Goal: Task Accomplishment & Management: Manage account settings

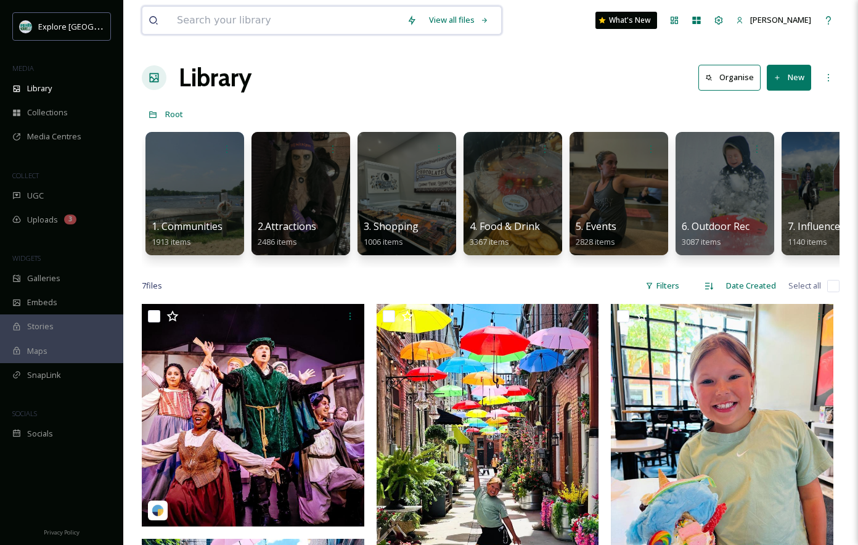
click at [298, 14] on input at bounding box center [286, 20] width 230 height 27
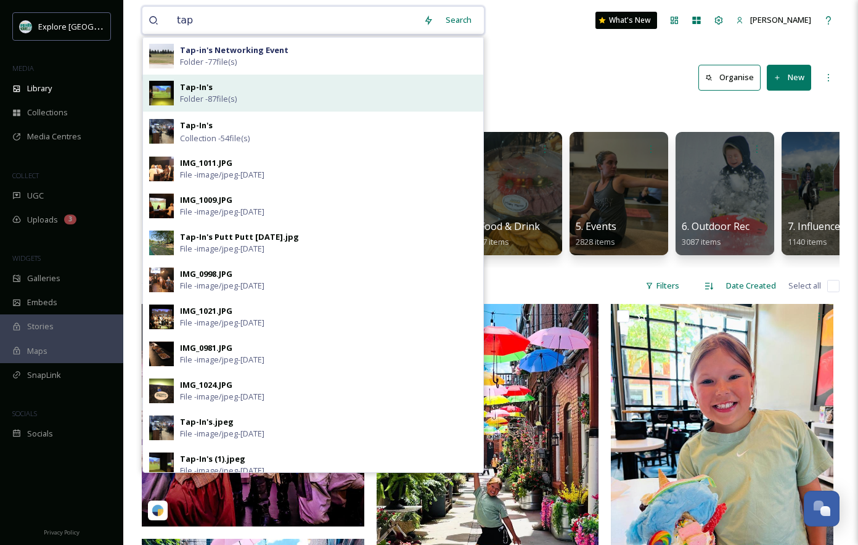
type input "tap"
click at [256, 86] on div "Tap-In's Folder - 87 file(s)" at bounding box center [328, 92] width 297 height 23
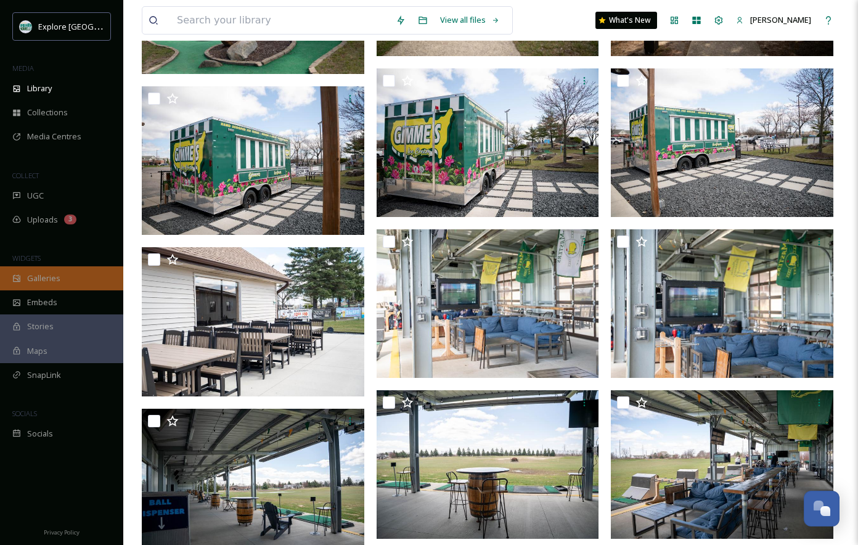
scroll to position [1040, 0]
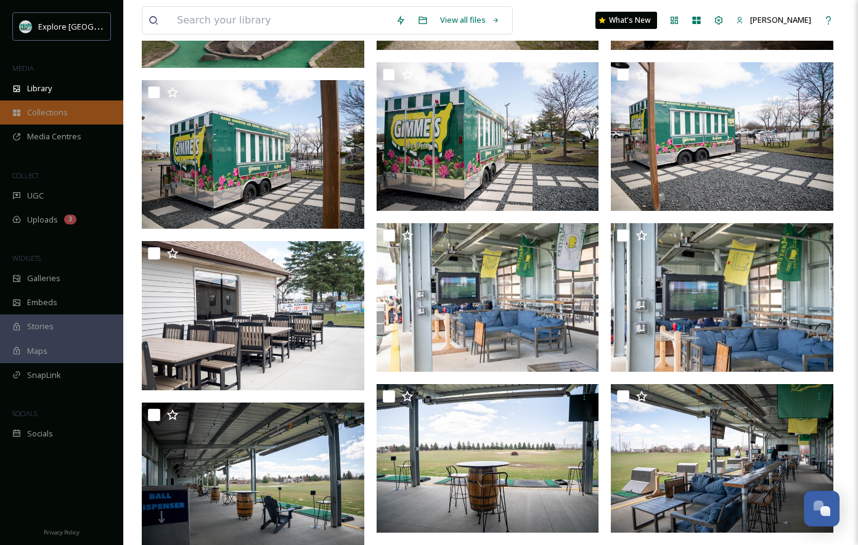
click at [70, 120] on div "Collections" at bounding box center [61, 112] width 123 height 24
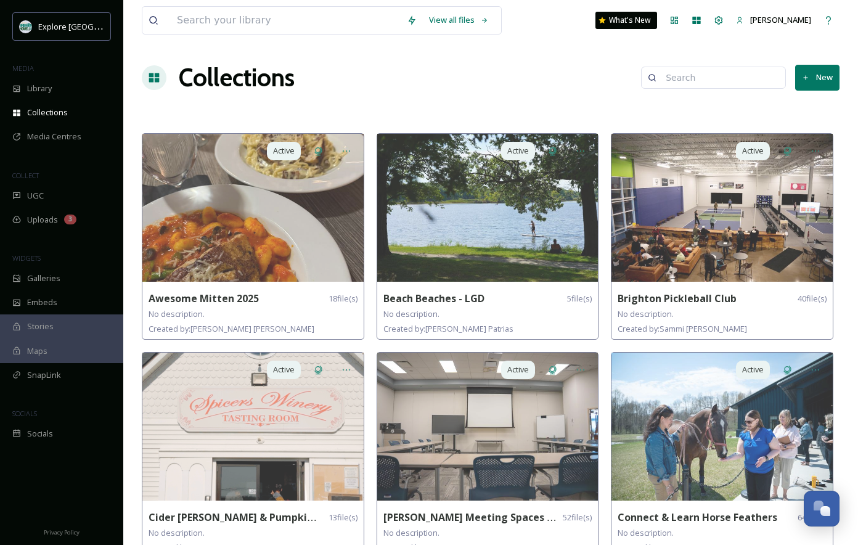
click at [815, 76] on button "New" at bounding box center [817, 77] width 44 height 25
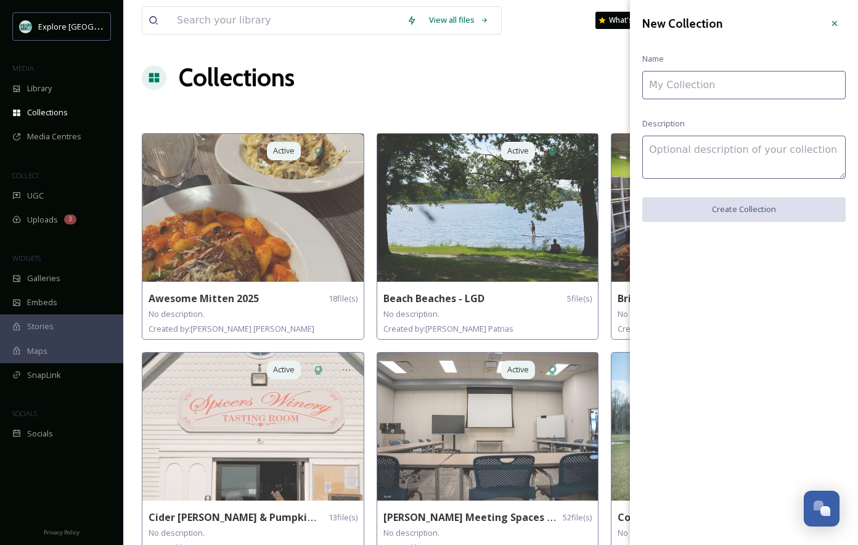
click at [762, 81] on input at bounding box center [743, 85] width 203 height 28
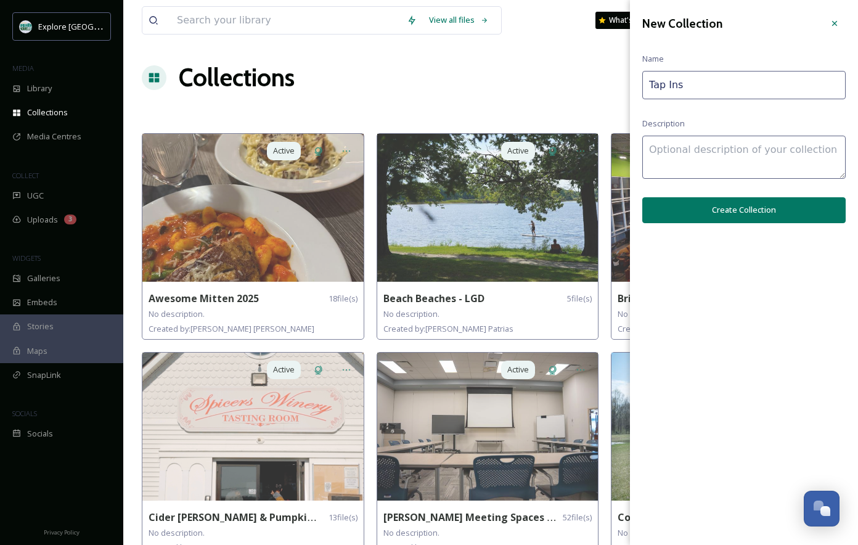
click at [668, 83] on input "Tap Ins" at bounding box center [743, 85] width 203 height 28
type input "Tap-Ins"
click at [721, 195] on div "New Collection Name Tap-Ins Description Create Collection" at bounding box center [744, 117] width 228 height 235
click at [718, 210] on button "Create Collection" at bounding box center [743, 209] width 203 height 25
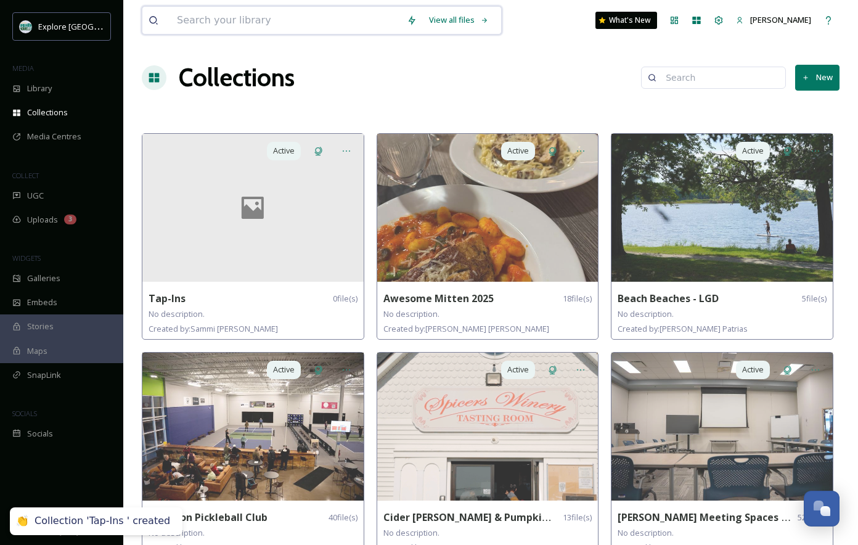
click at [281, 18] on input at bounding box center [286, 20] width 230 height 27
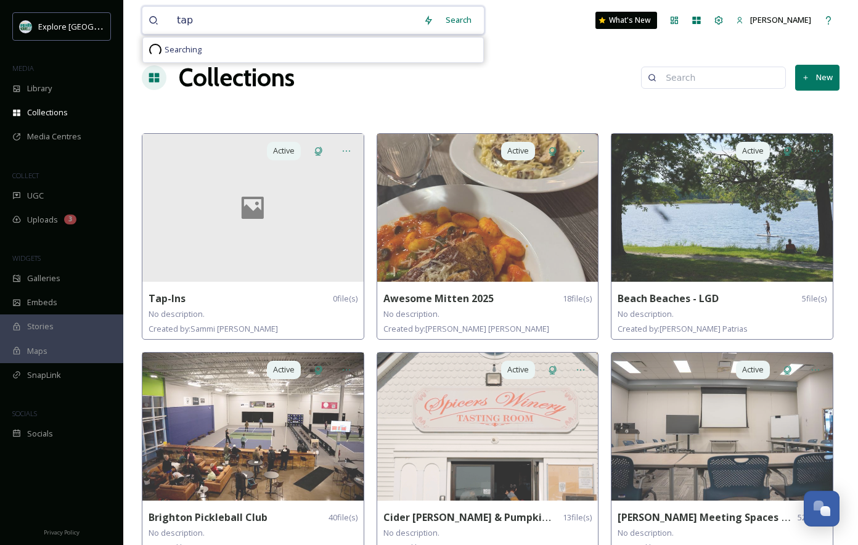
type input "tap"
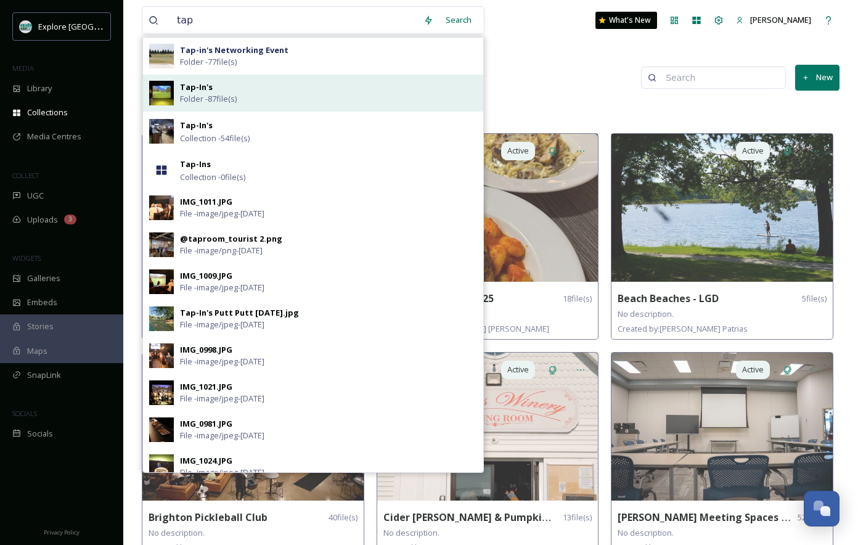
click at [238, 87] on div "Tap-In's Folder - 87 file(s)" at bounding box center [328, 92] width 297 height 23
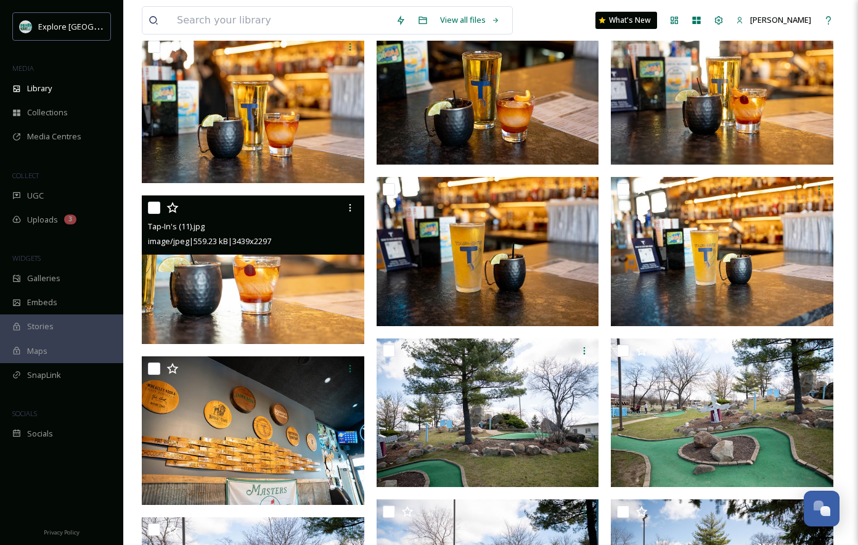
scroll to position [444, 0]
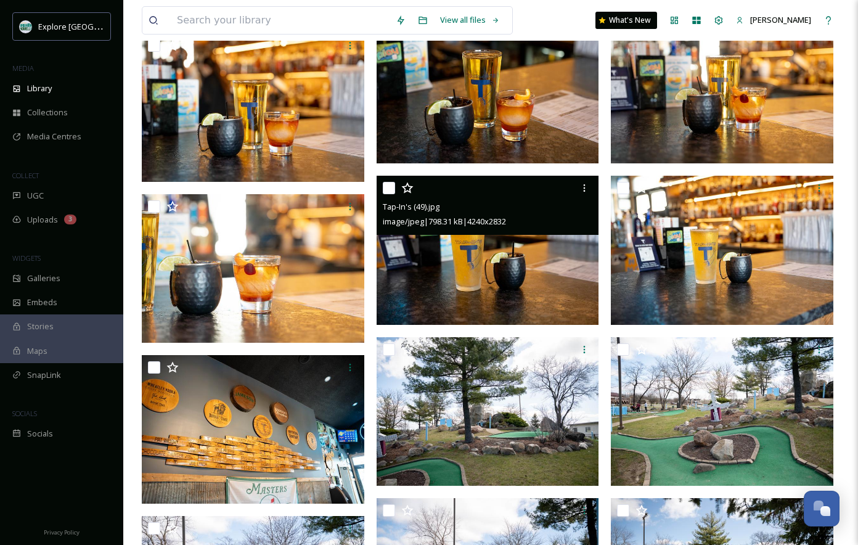
click at [388, 186] on input "checkbox" at bounding box center [389, 188] width 12 height 12
checkbox input "true"
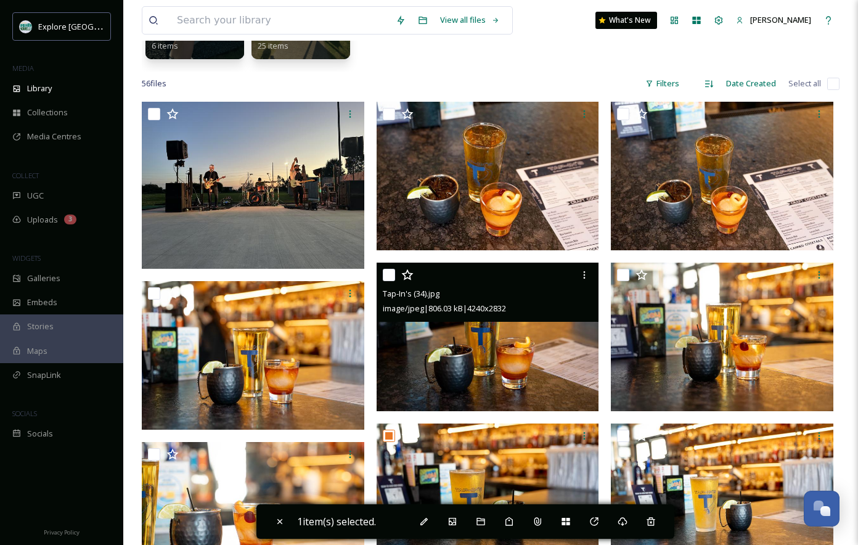
scroll to position [215, 0]
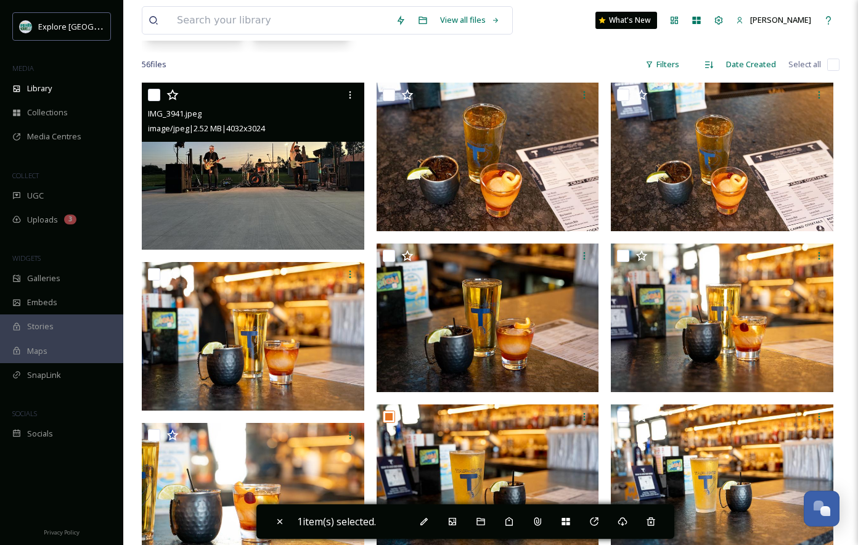
click at [153, 94] on input "checkbox" at bounding box center [154, 95] width 12 height 12
checkbox input "true"
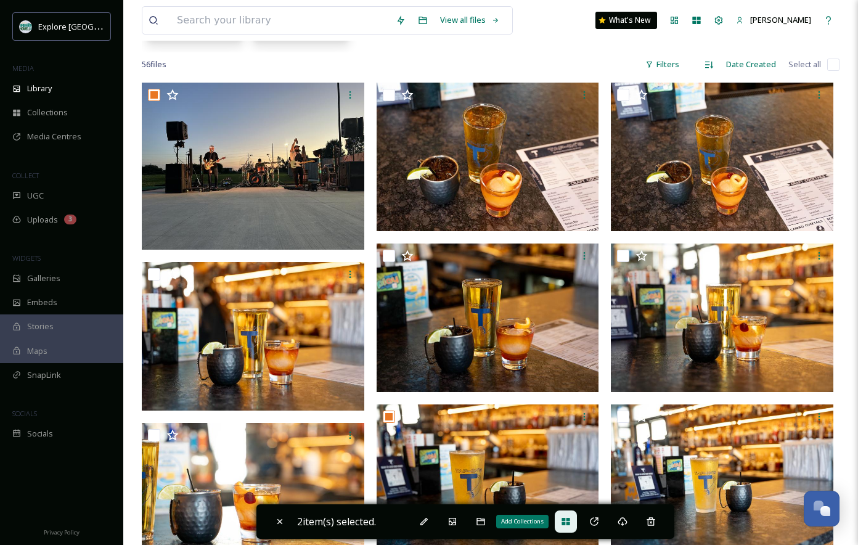
click at [568, 525] on icon at bounding box center [566, 521] width 10 height 10
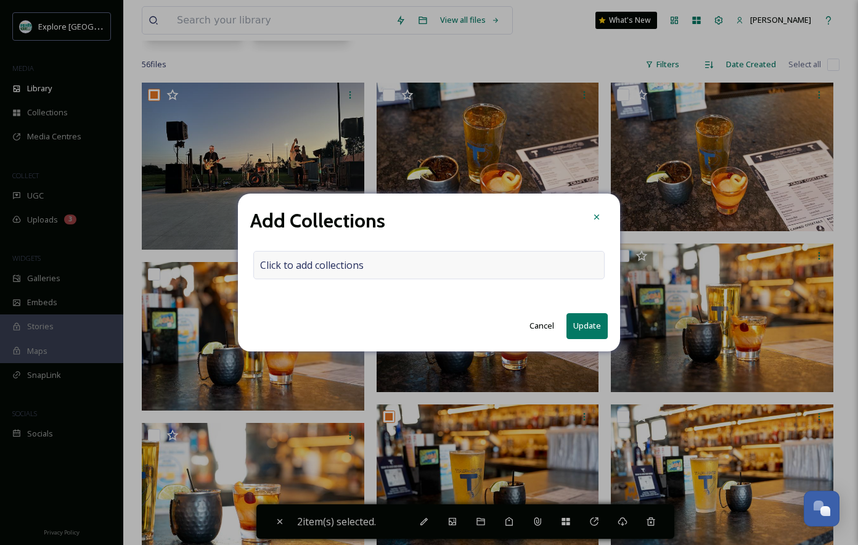
click at [380, 269] on div "Click to add collections" at bounding box center [428, 265] width 351 height 28
click at [365, 266] on input at bounding box center [322, 264] width 136 height 27
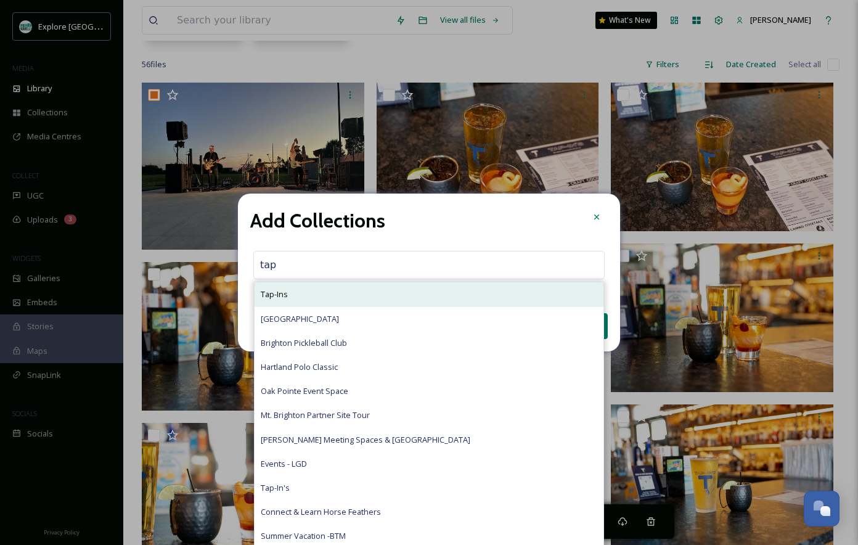
type input "tap"
click at [338, 297] on div "Tap-Ins" at bounding box center [428, 294] width 349 height 24
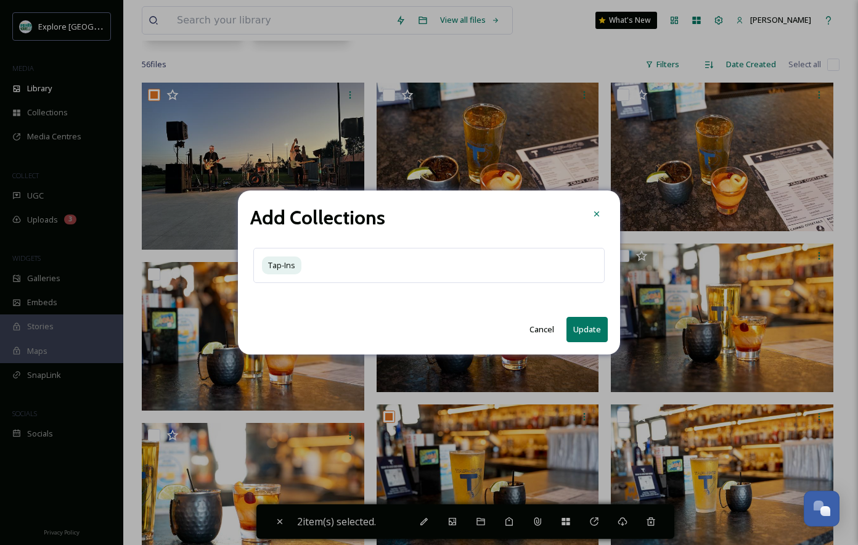
click at [594, 326] on button "Update" at bounding box center [586, 329] width 41 height 25
checkbox input "false"
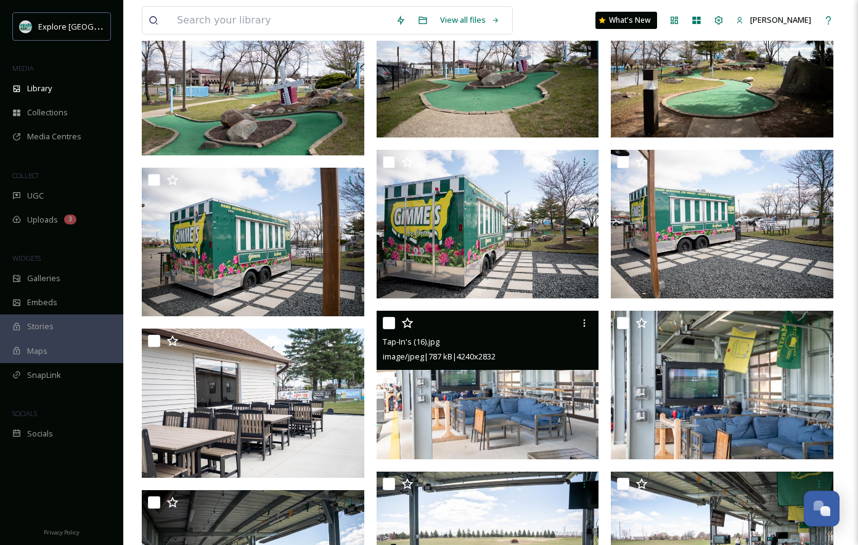
scroll to position [928, 0]
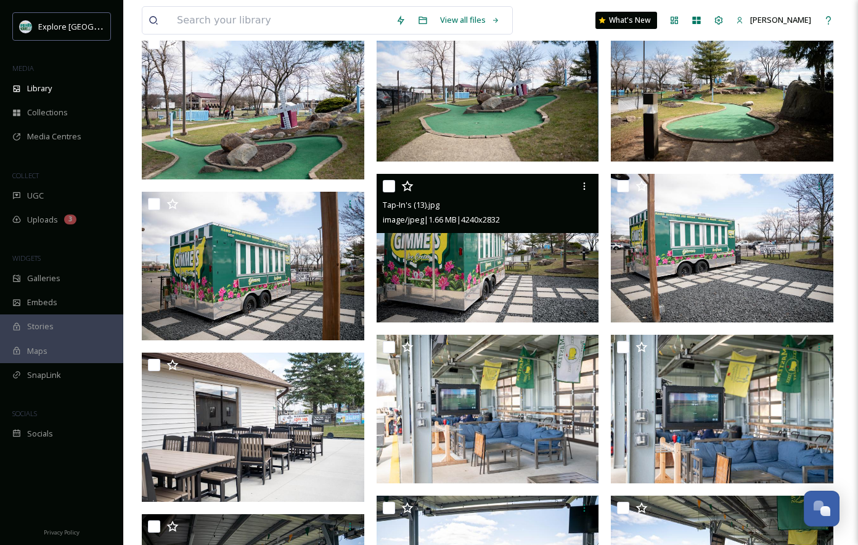
click at [394, 190] on input "checkbox" at bounding box center [389, 186] width 12 height 12
checkbox input "true"
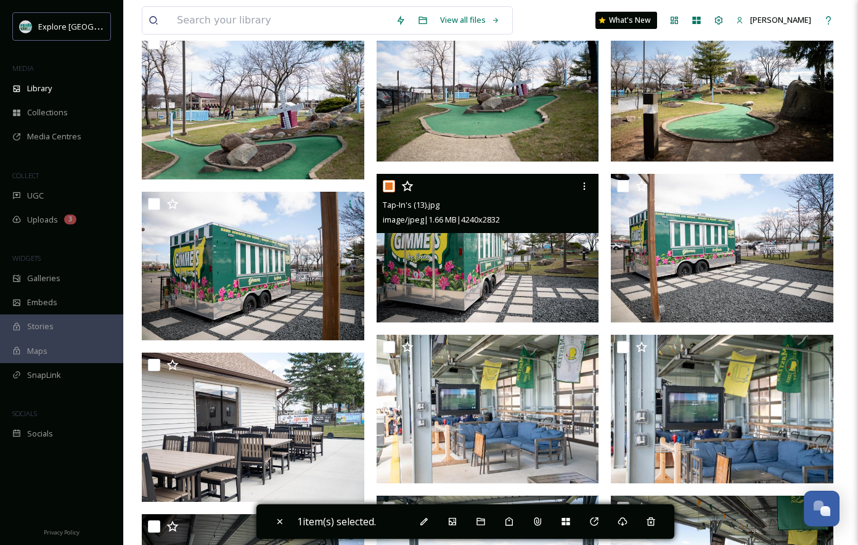
scroll to position [993, 0]
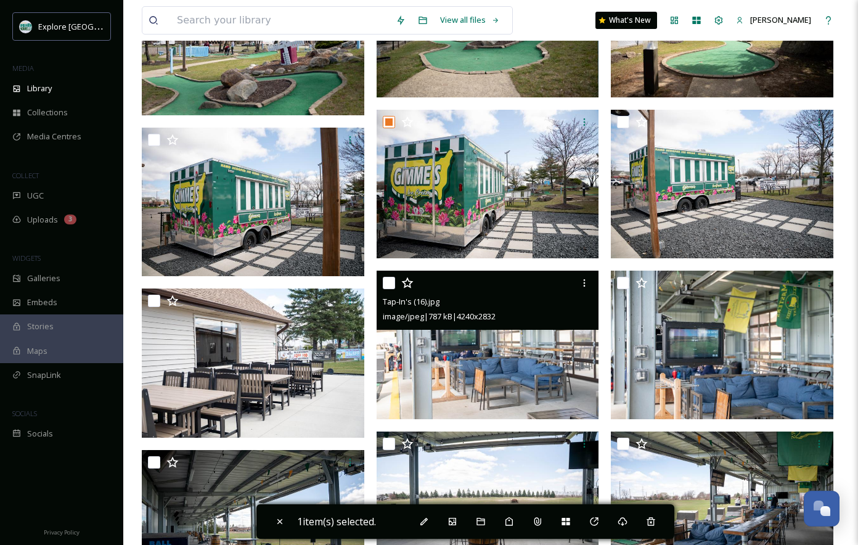
click at [389, 279] on input "checkbox" at bounding box center [389, 283] width 12 height 12
checkbox input "true"
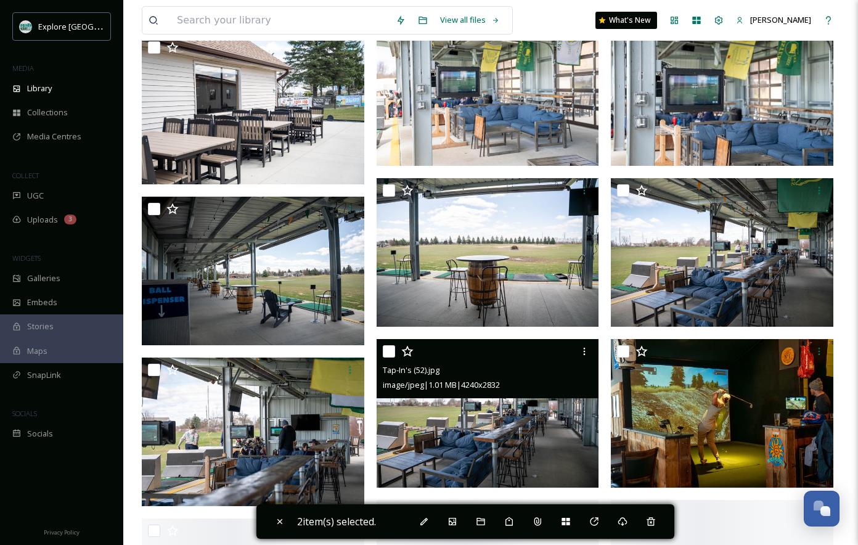
scroll to position [1254, 0]
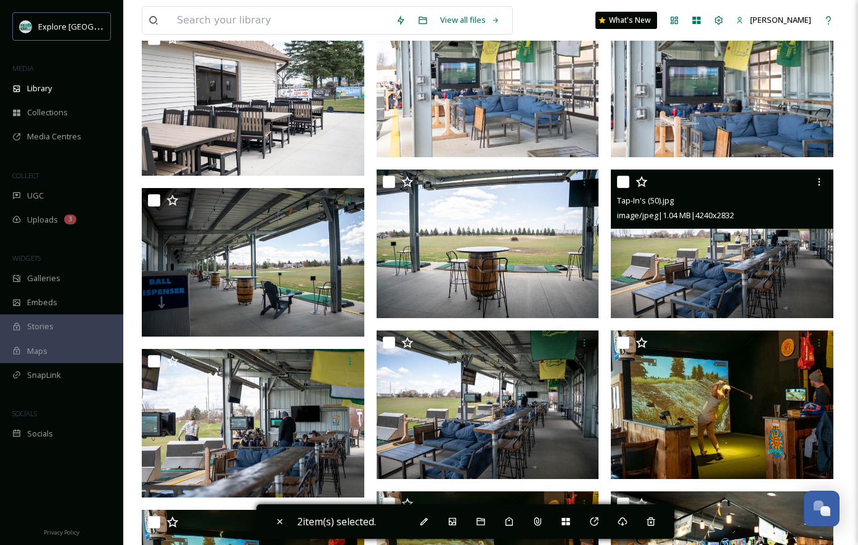
click at [623, 179] on input "checkbox" at bounding box center [623, 182] width 12 height 12
checkbox input "true"
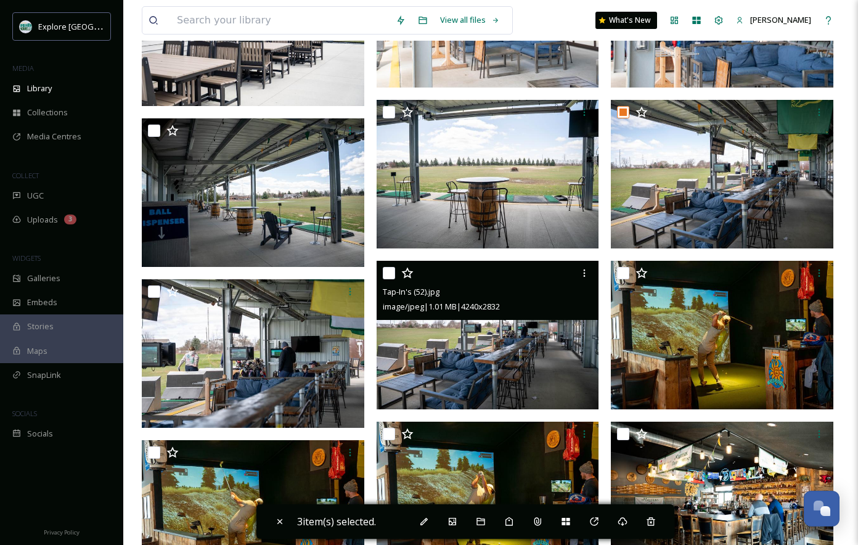
scroll to position [1336, 0]
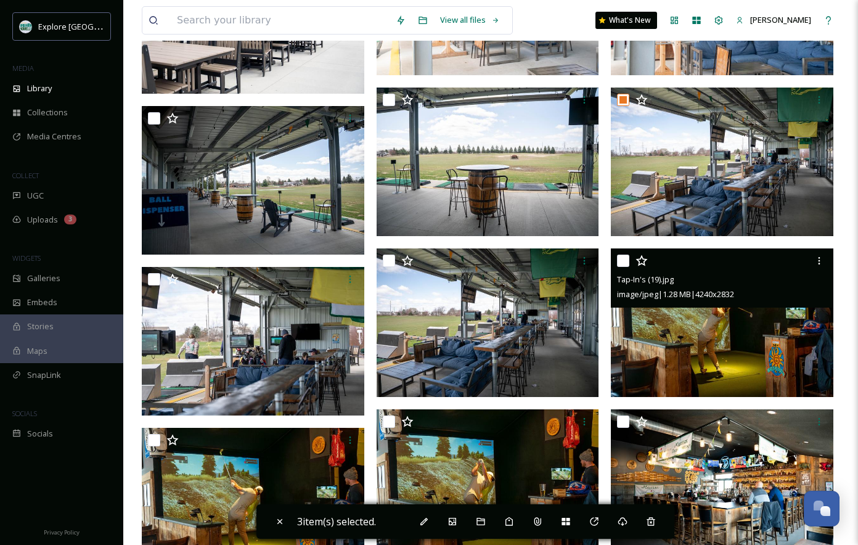
click at [629, 258] on div at bounding box center [723, 261] width 213 height 22
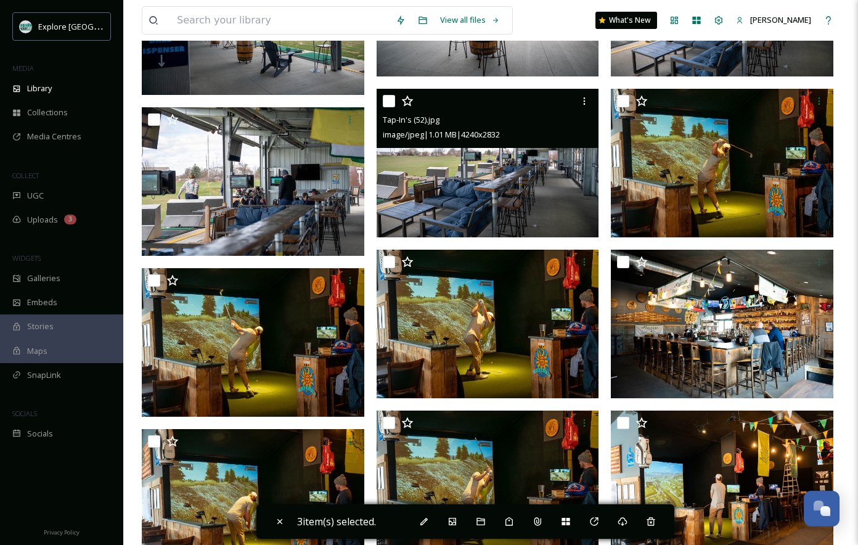
scroll to position [1512, 0]
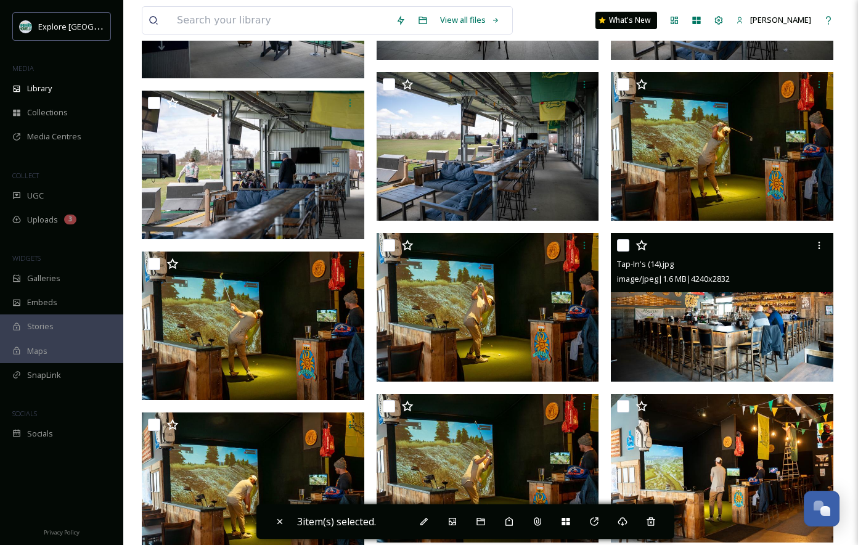
click at [622, 246] on input "checkbox" at bounding box center [623, 245] width 12 height 12
checkbox input "true"
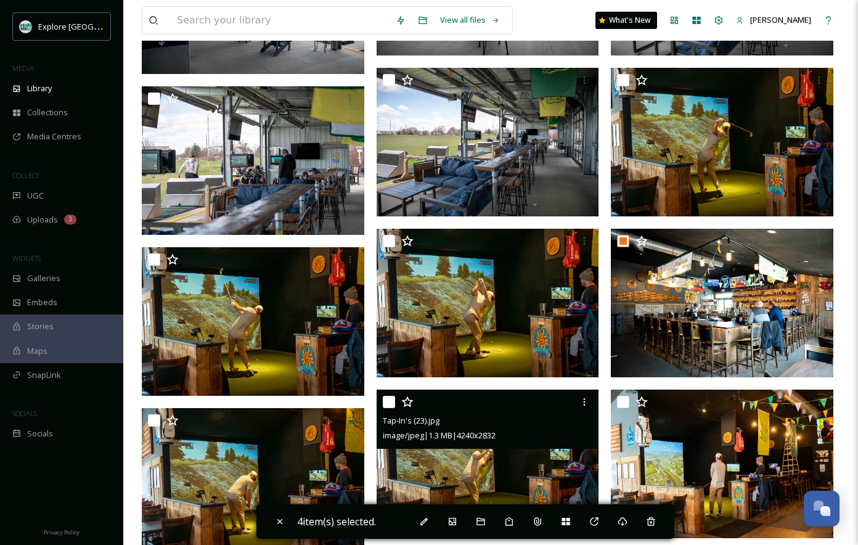
scroll to position [1513, 0]
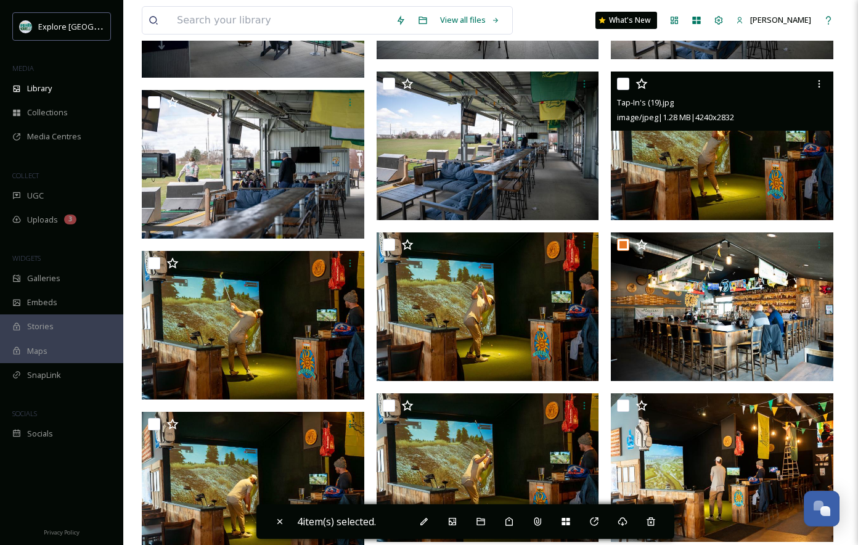
click at [629, 84] on input "checkbox" at bounding box center [623, 84] width 12 height 12
checkbox input "true"
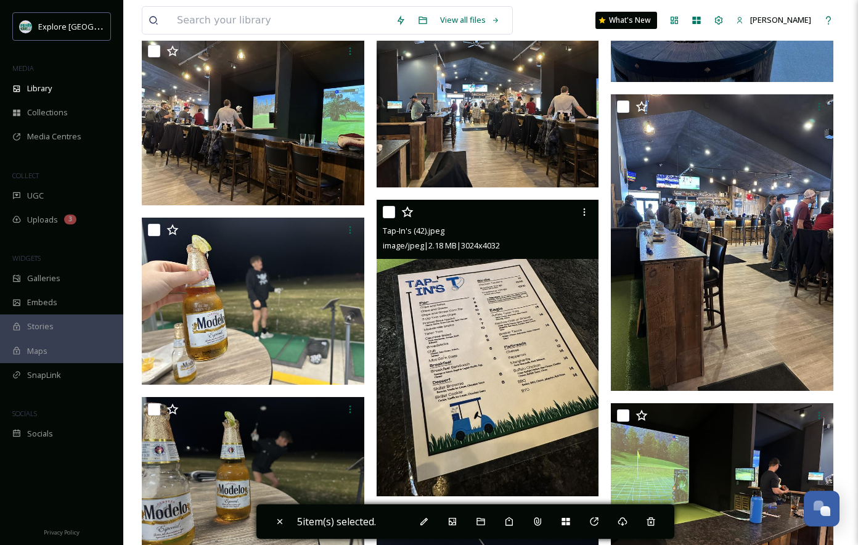
scroll to position [2686, 0]
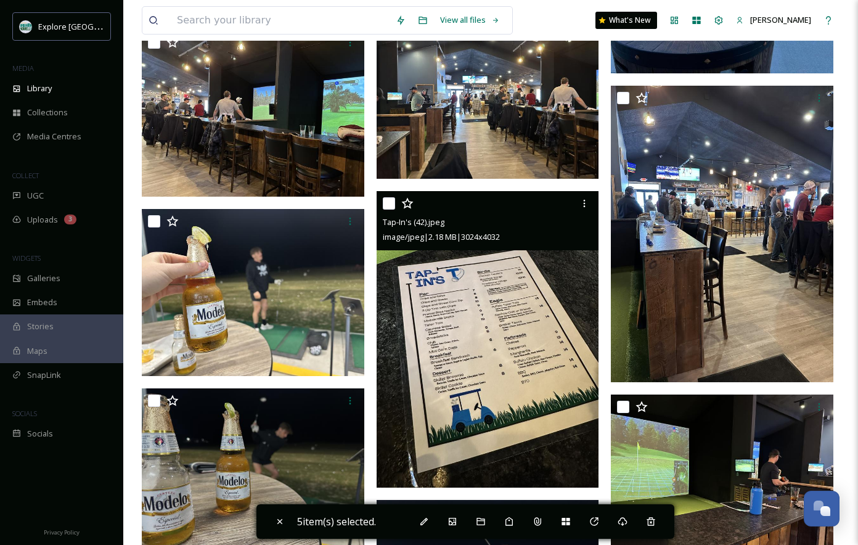
click at [393, 197] on div at bounding box center [389, 203] width 12 height 12
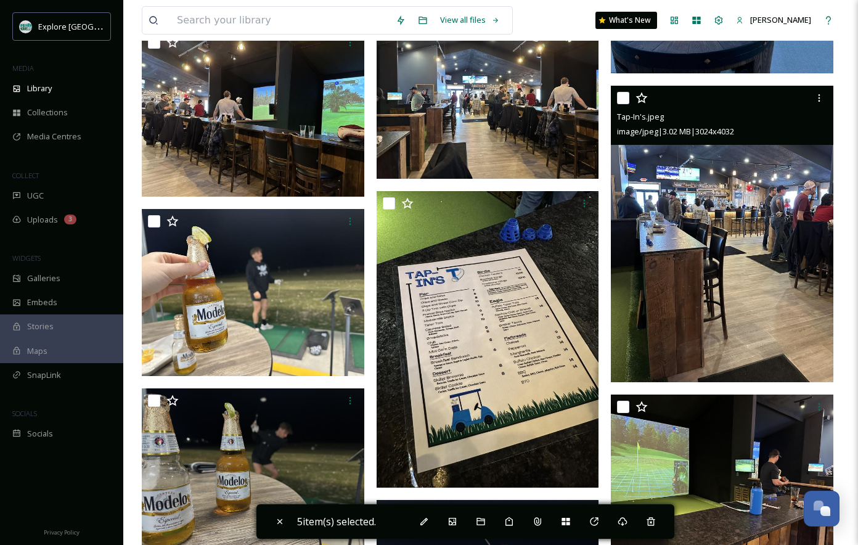
click at [625, 97] on input "checkbox" at bounding box center [623, 98] width 12 height 12
checkbox input "true"
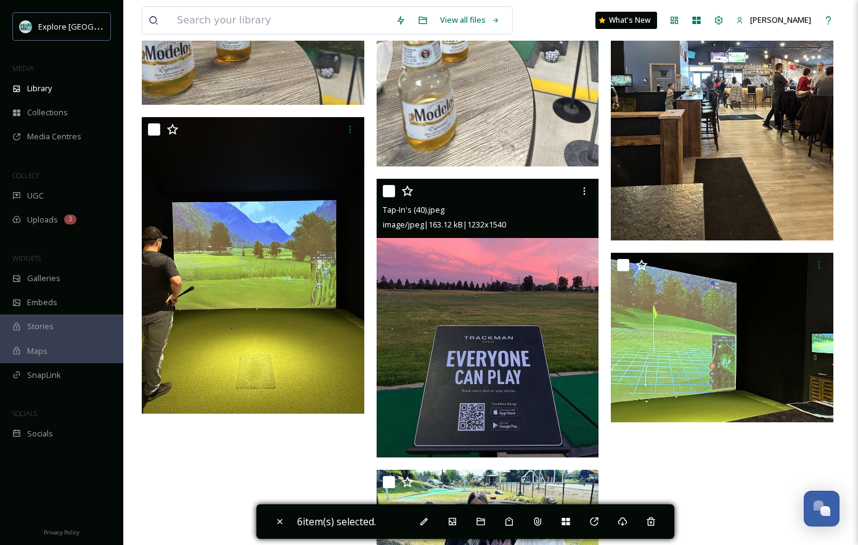
scroll to position [3320, 0]
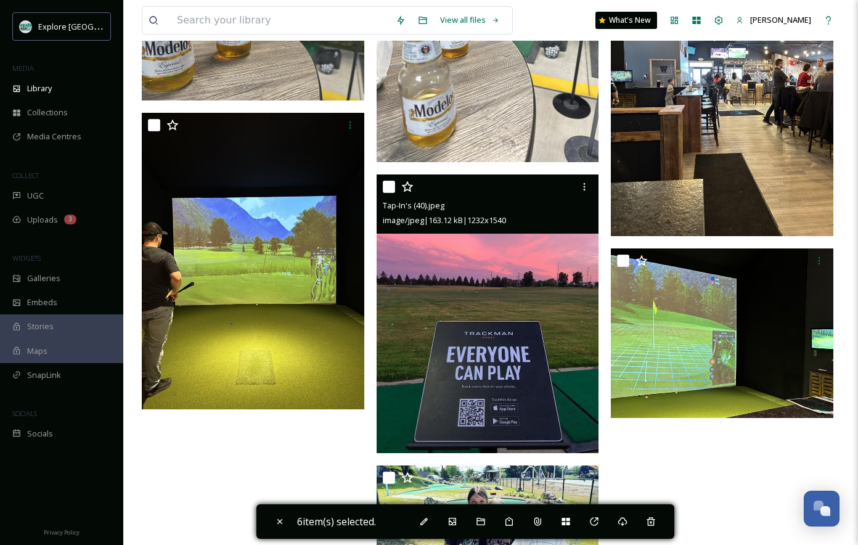
click at [394, 182] on input "checkbox" at bounding box center [389, 187] width 12 height 12
checkbox input "true"
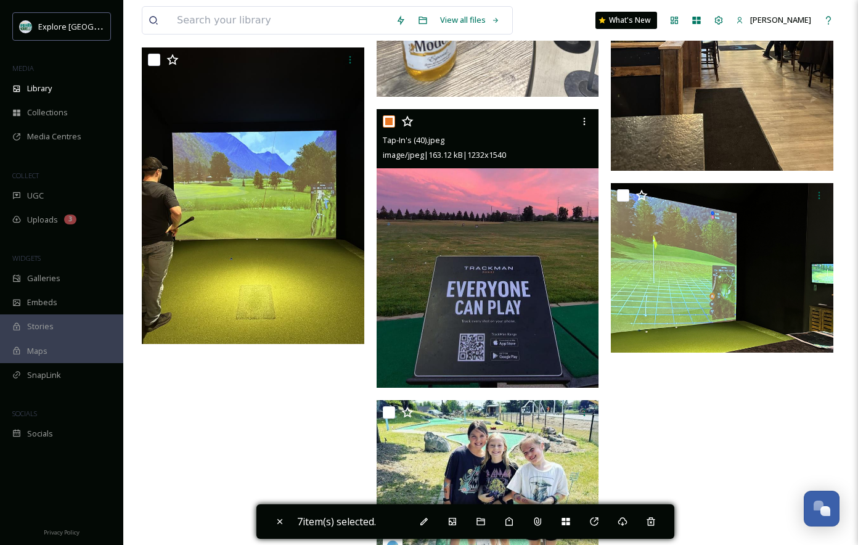
scroll to position [3424, 0]
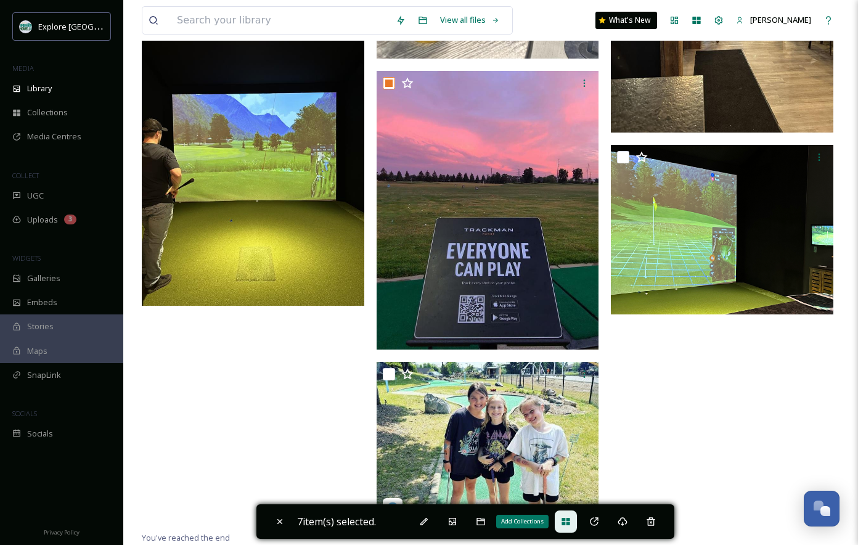
click at [570, 520] on icon at bounding box center [566, 521] width 10 height 10
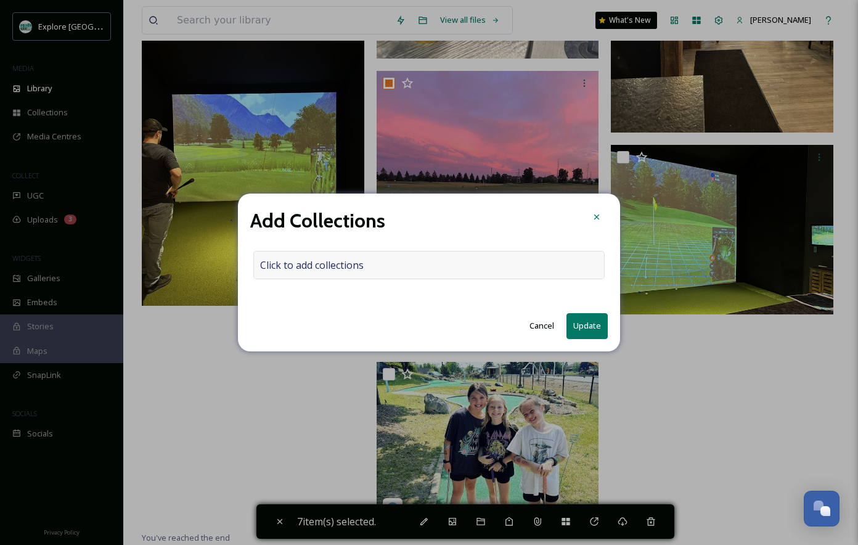
click at [416, 256] on div "Click to add collections" at bounding box center [428, 265] width 351 height 28
click at [374, 266] on input at bounding box center [322, 264] width 136 height 27
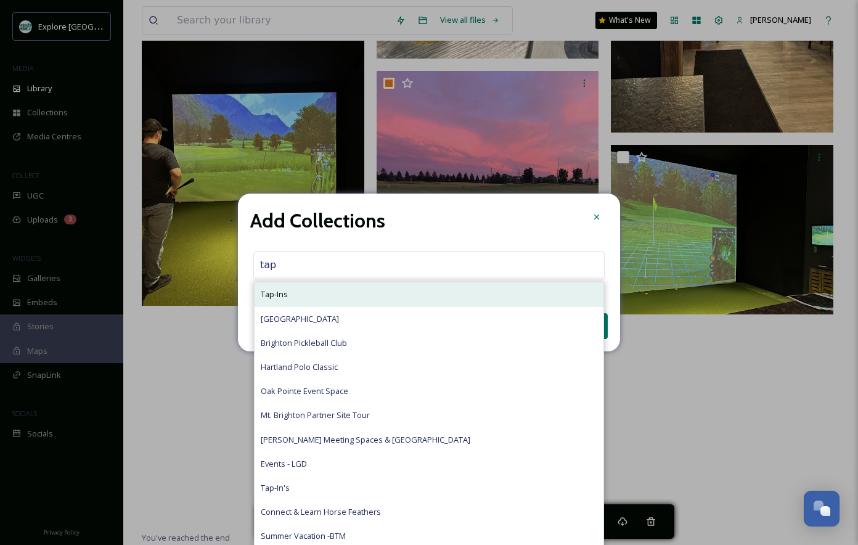
type input "tap"
click at [363, 292] on div "Tap-Ins" at bounding box center [428, 294] width 349 height 24
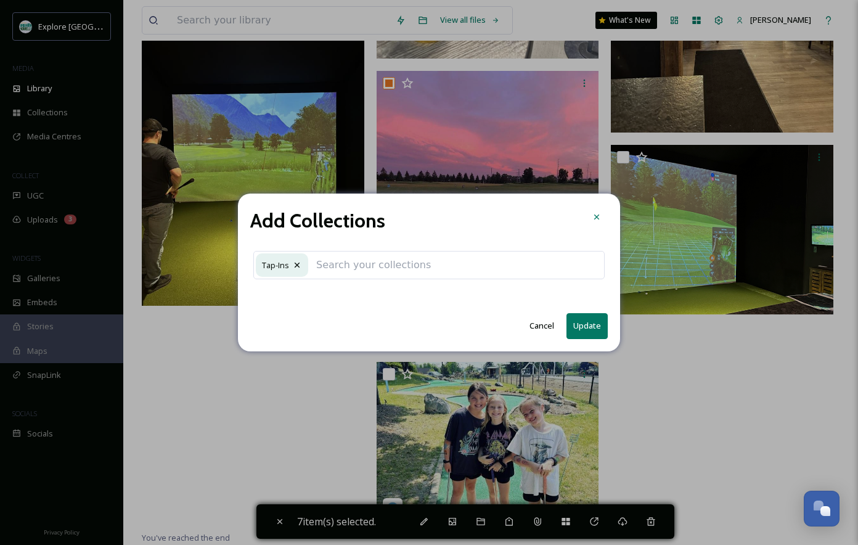
click at [591, 325] on button "Update" at bounding box center [586, 325] width 41 height 25
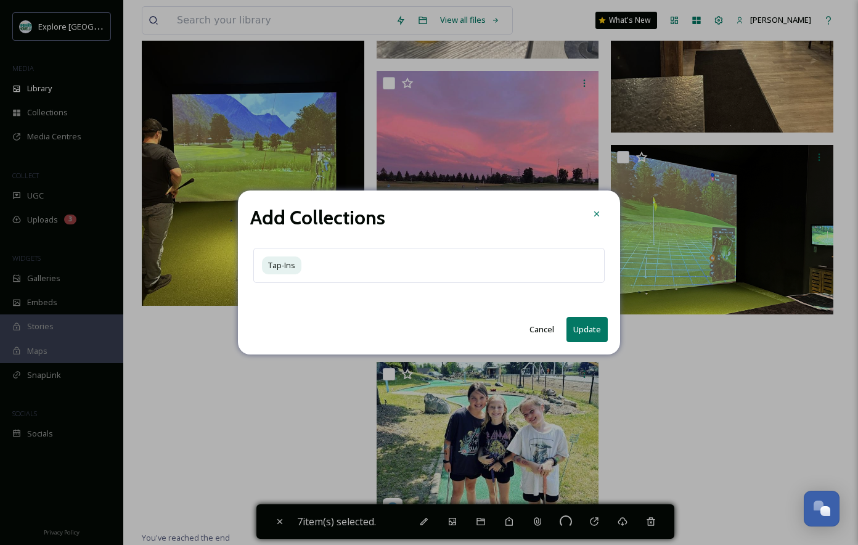
checkbox input "false"
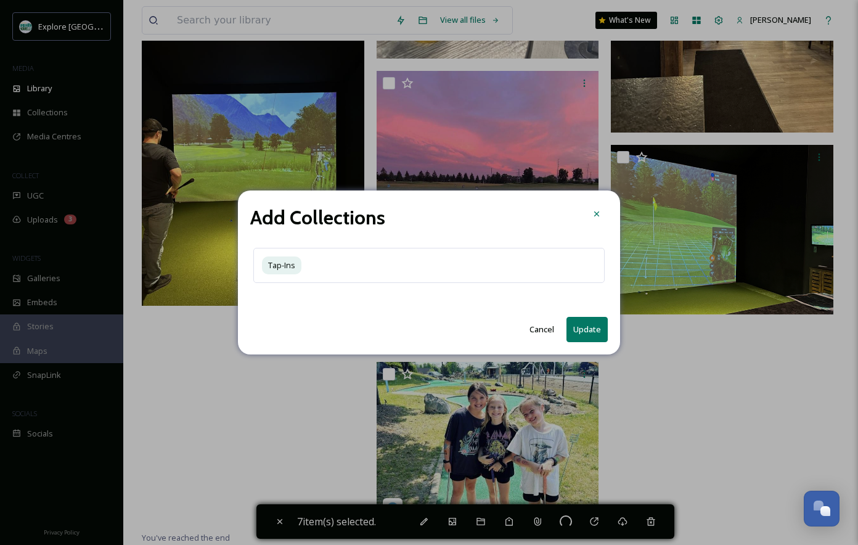
checkbox input "false"
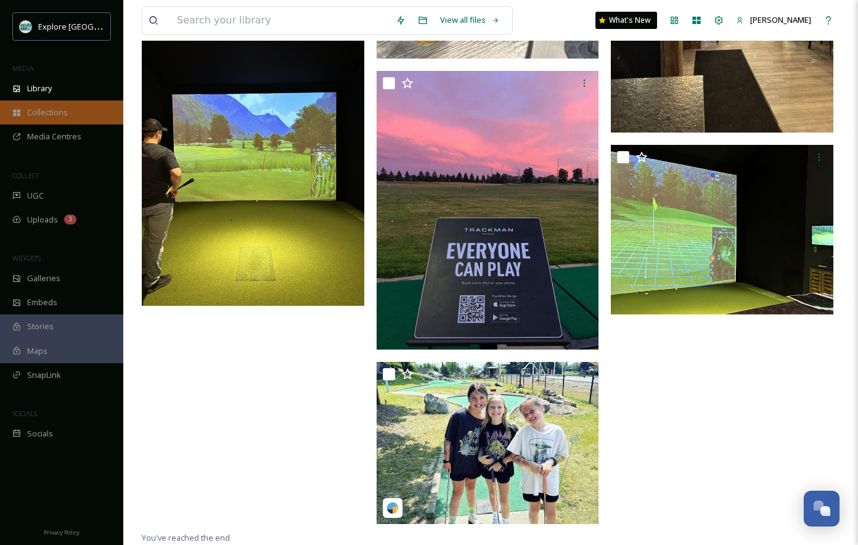
click at [70, 108] on div "Collections" at bounding box center [61, 112] width 123 height 24
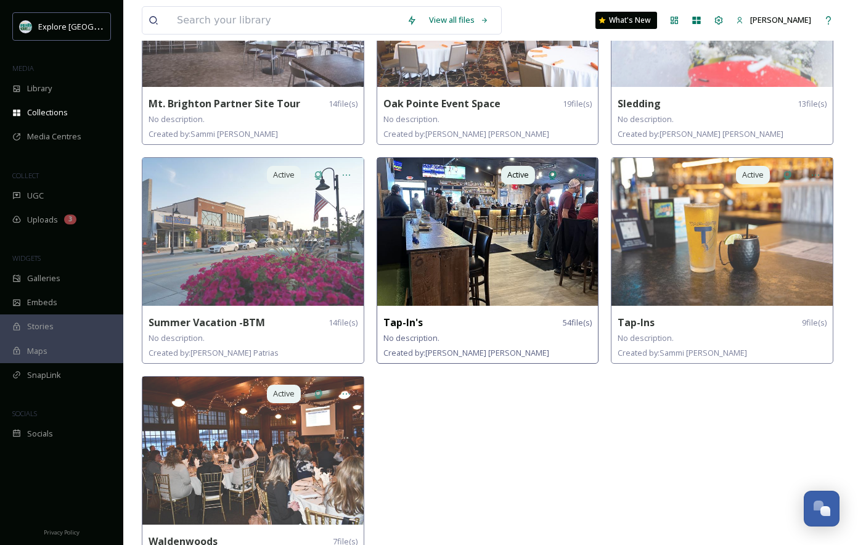
scroll to position [1072, 0]
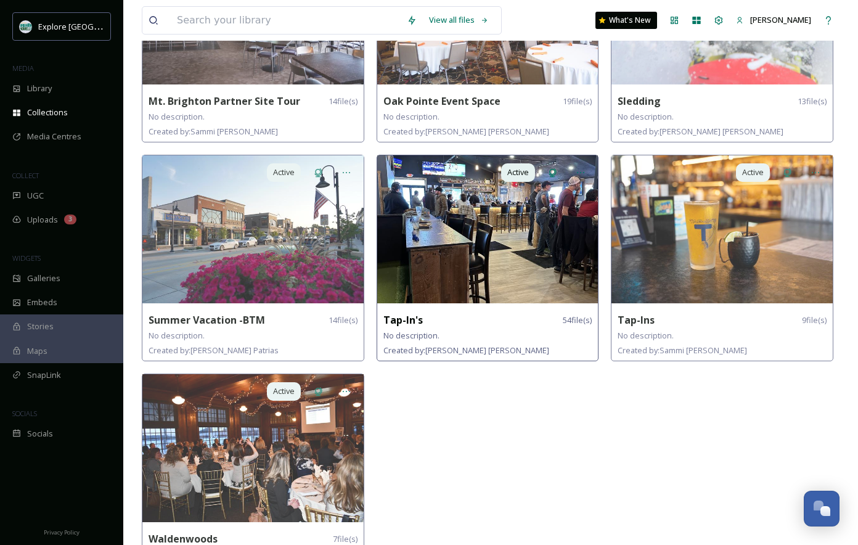
click at [452, 240] on img at bounding box center [487, 229] width 221 height 148
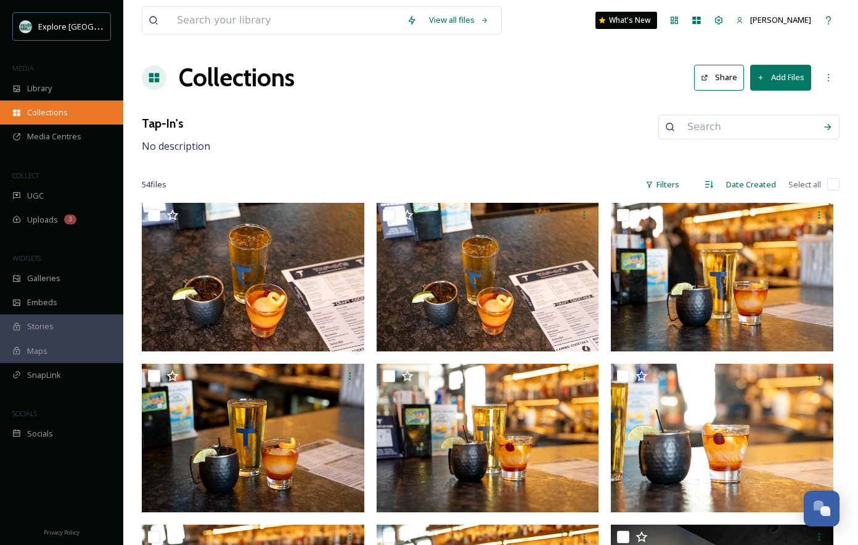
click at [66, 116] on span "Collections" at bounding box center [47, 113] width 41 height 12
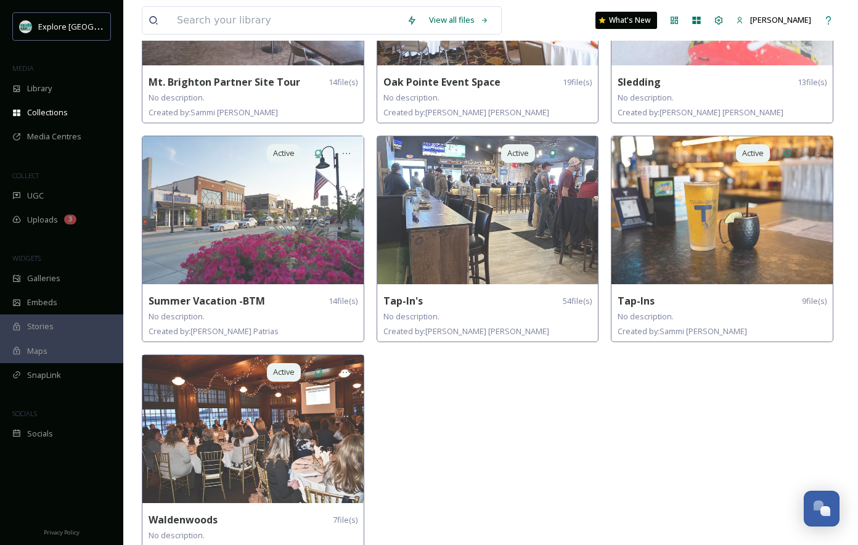
scroll to position [1105, 0]
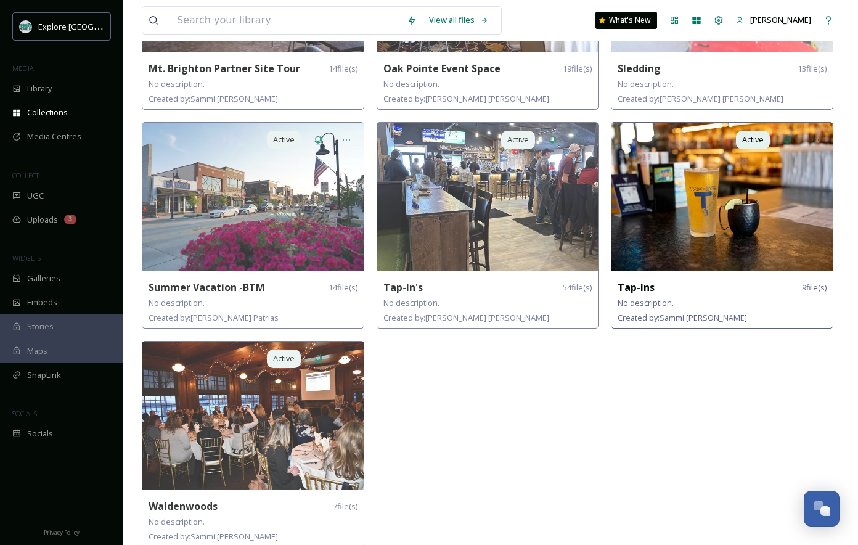
click at [696, 212] on img at bounding box center [721, 197] width 221 height 148
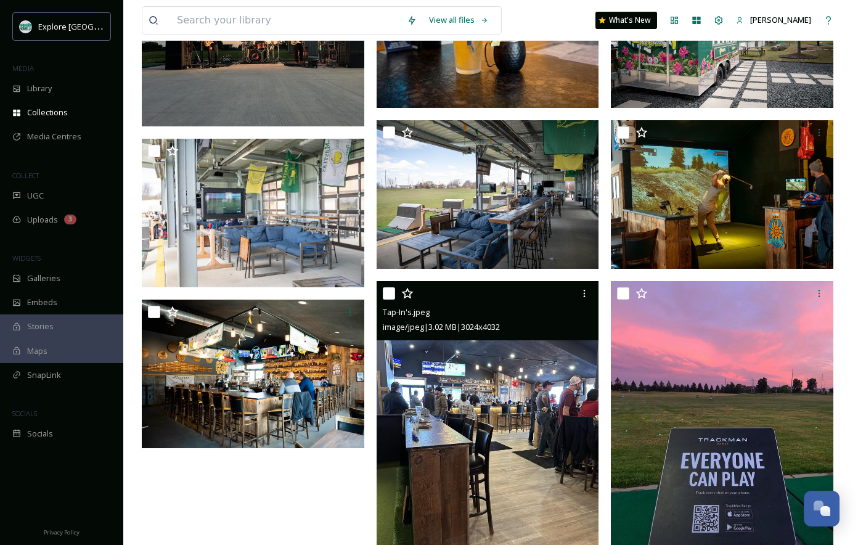
scroll to position [282, 0]
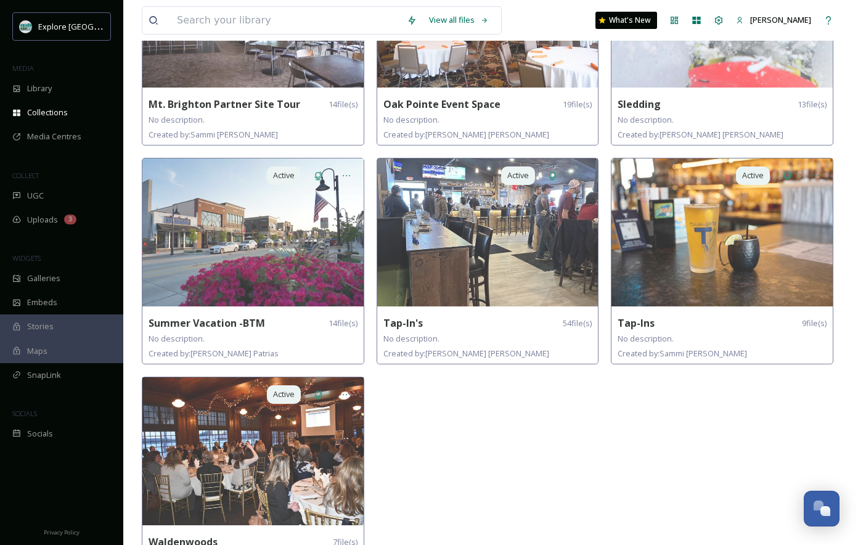
scroll to position [1105, 0]
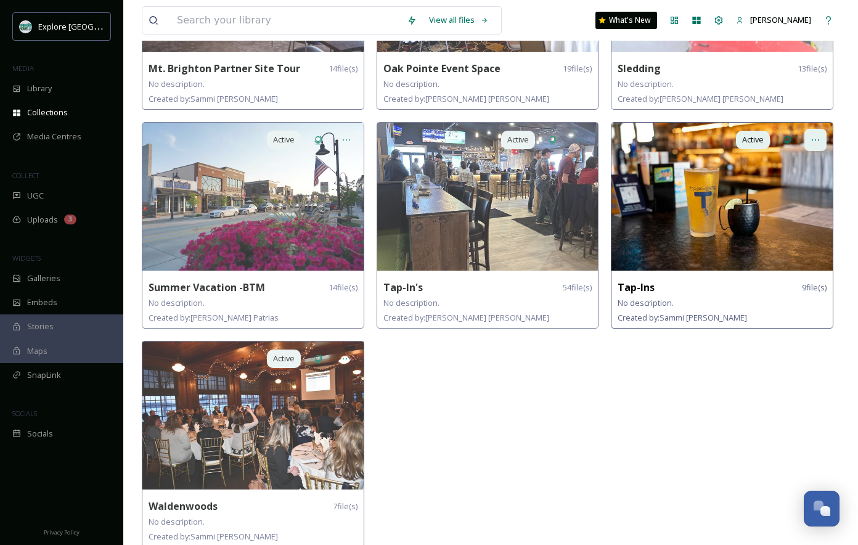
click at [814, 135] on icon at bounding box center [815, 140] width 10 height 10
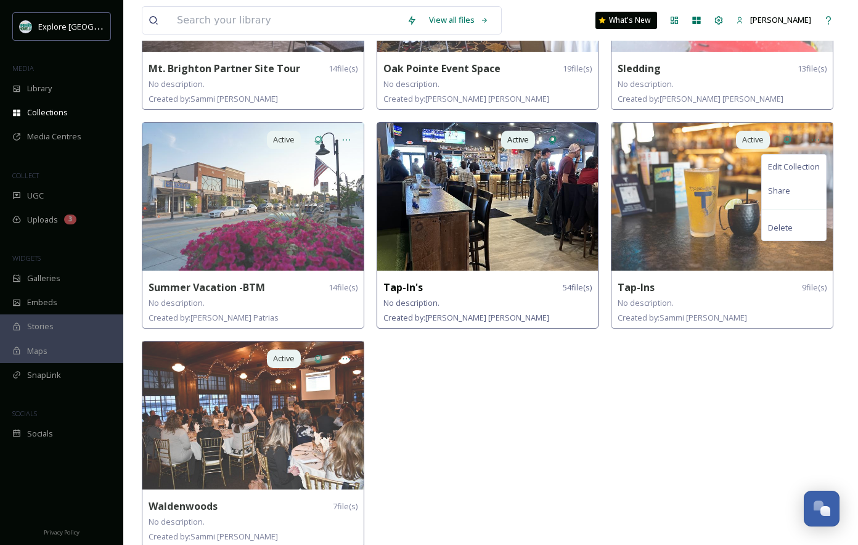
click at [558, 206] on img at bounding box center [487, 197] width 221 height 148
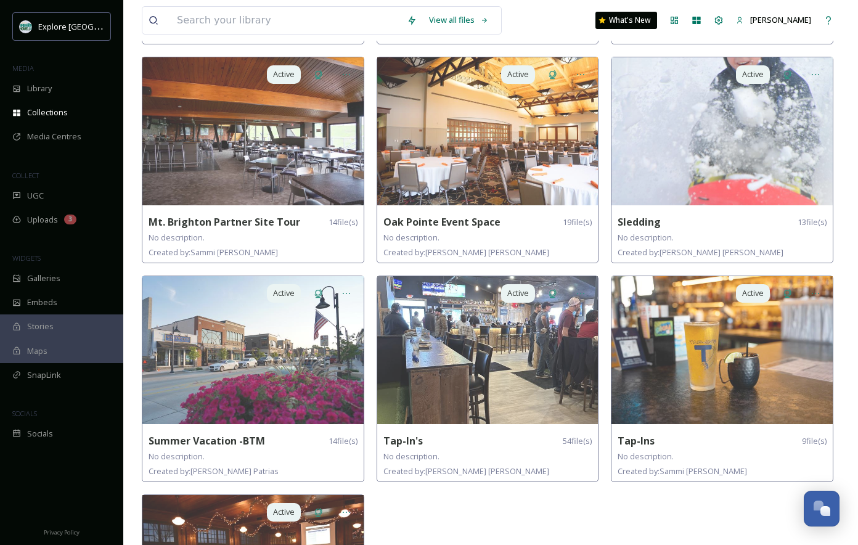
scroll to position [1105, 0]
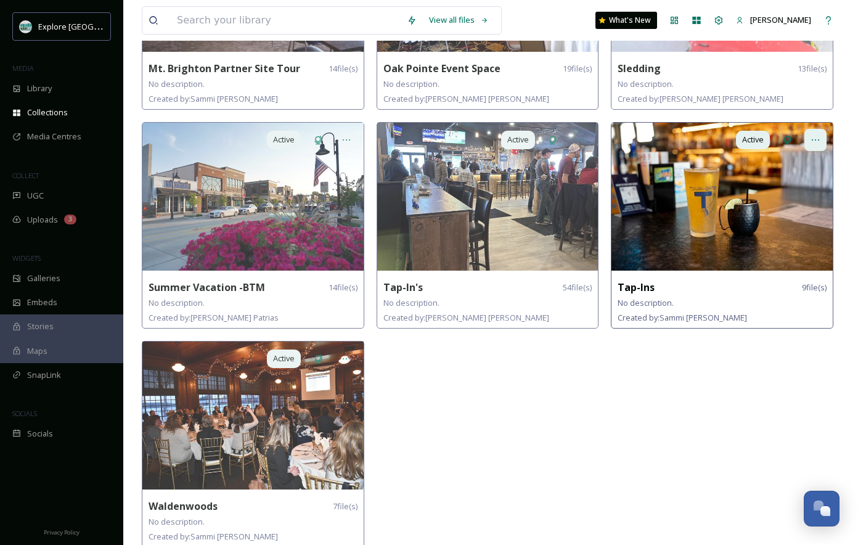
click at [821, 129] on div at bounding box center [815, 140] width 22 height 22
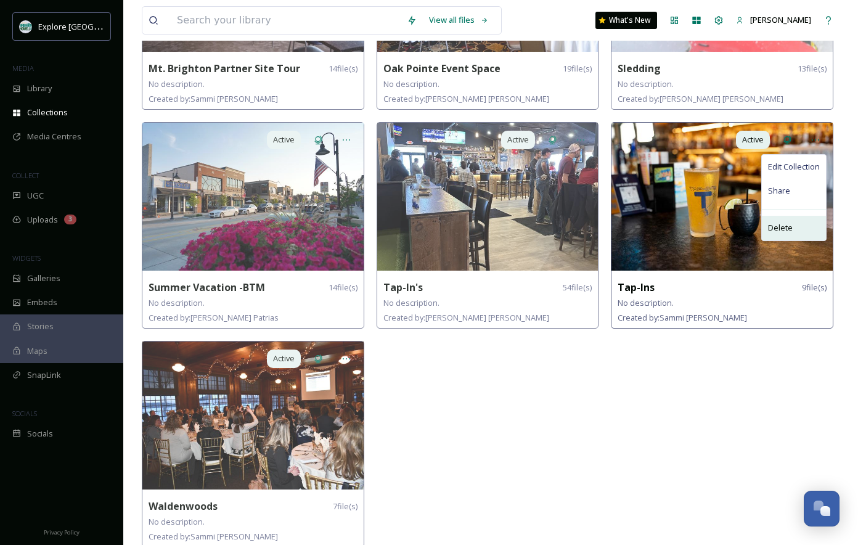
click at [787, 222] on span "Delete" at bounding box center [780, 228] width 25 height 12
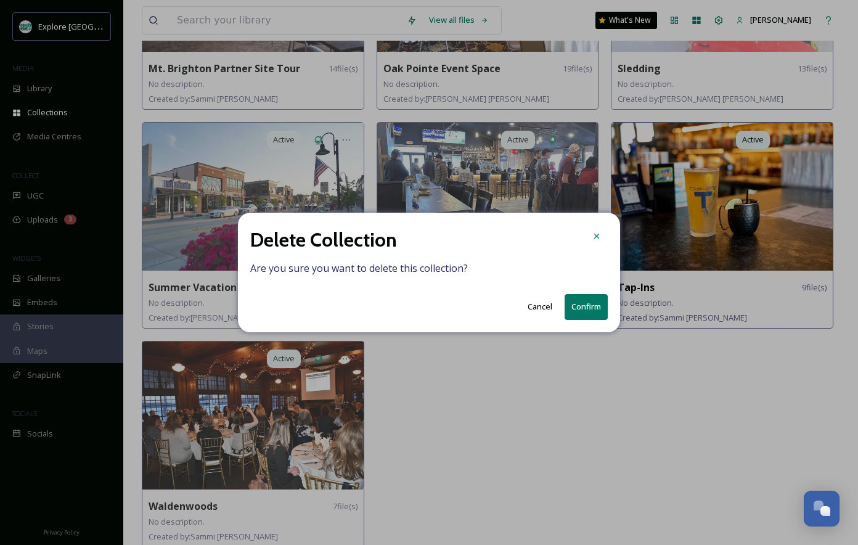
click at [580, 304] on button "Confirm" at bounding box center [585, 306] width 43 height 25
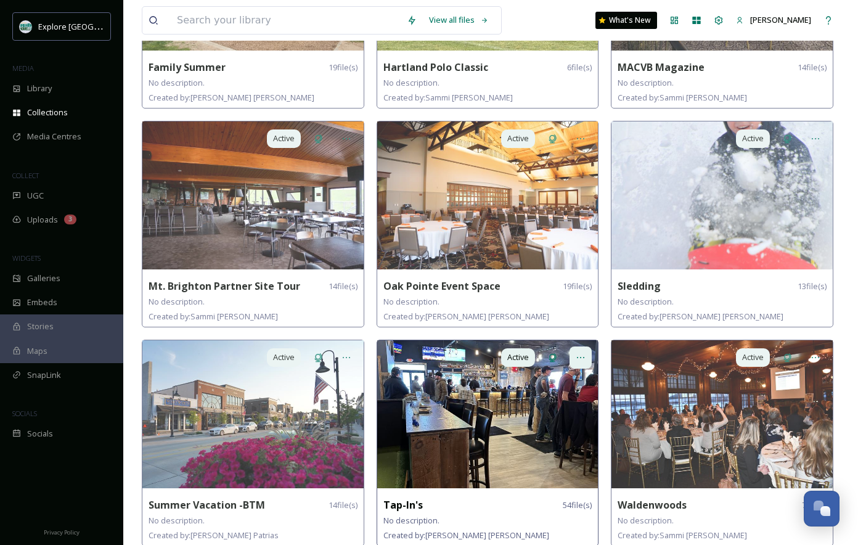
click at [579, 352] on icon at bounding box center [580, 357] width 10 height 10
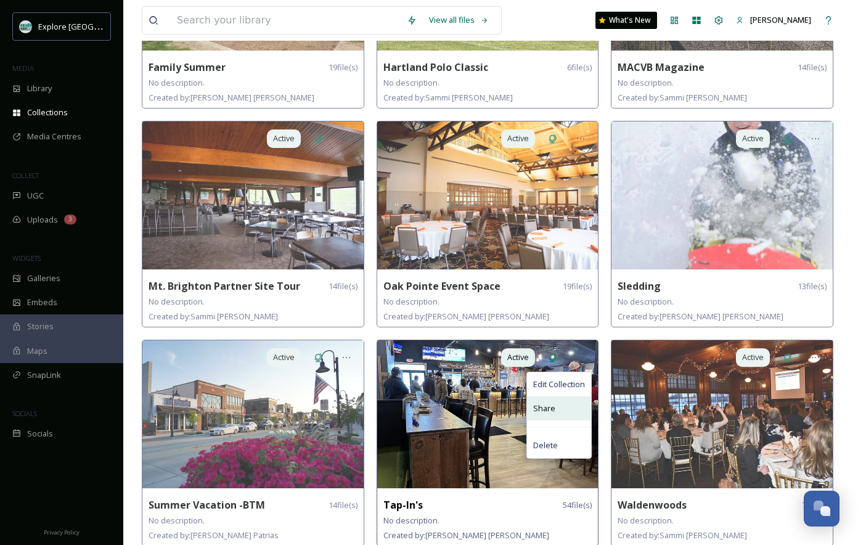
click at [548, 405] on span "Share" at bounding box center [544, 408] width 22 height 12
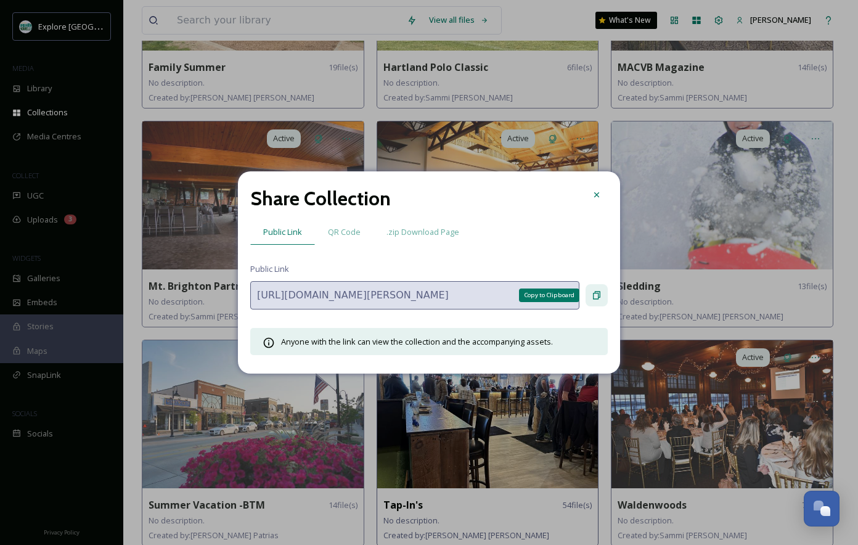
click at [603, 293] on div "Copy to Clipboard" at bounding box center [596, 295] width 22 height 22
click at [599, 201] on div at bounding box center [596, 195] width 22 height 22
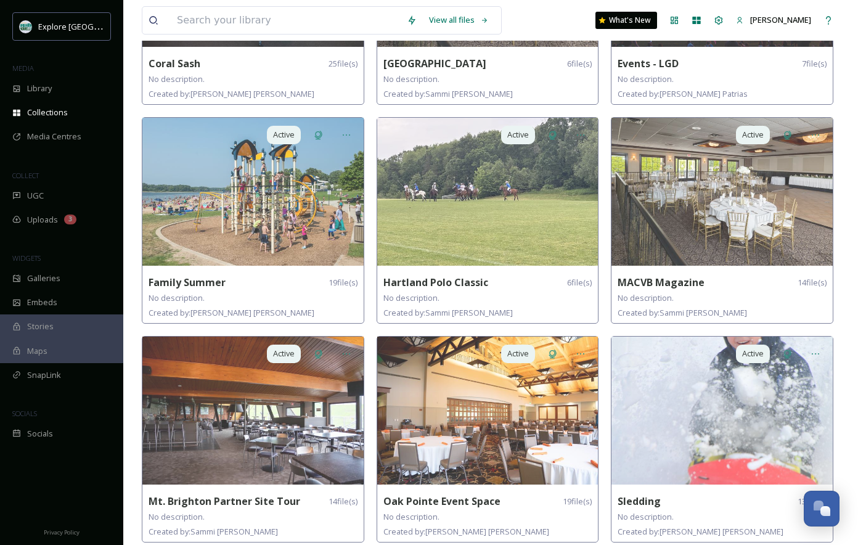
scroll to position [649, 0]
